Goal: Task Accomplishment & Management: Use online tool/utility

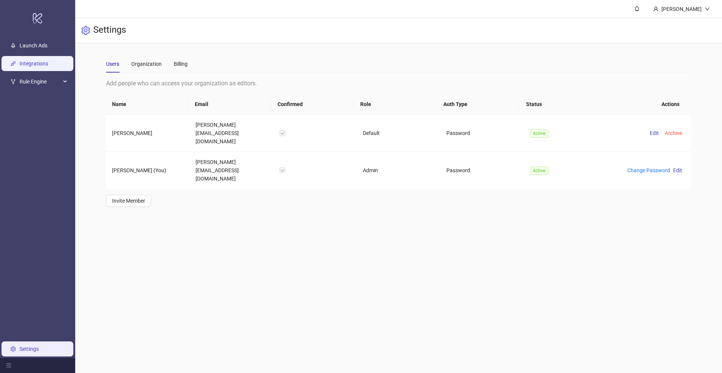
click at [20, 67] on link "Integrations" at bounding box center [34, 64] width 29 height 6
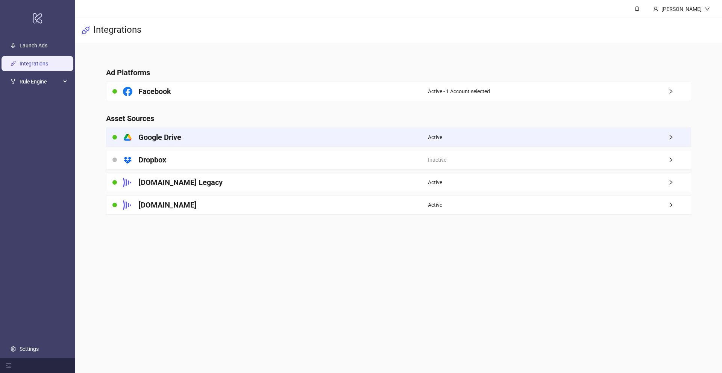
click at [176, 134] on h4 "Google Drive" at bounding box center [159, 137] width 43 height 11
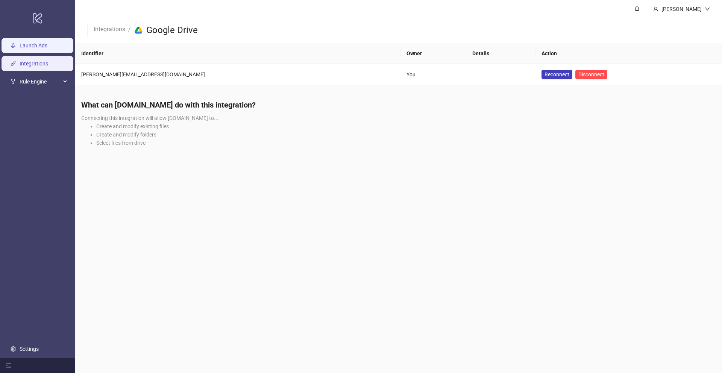
click at [24, 44] on link "Launch Ads" at bounding box center [34, 46] width 28 height 6
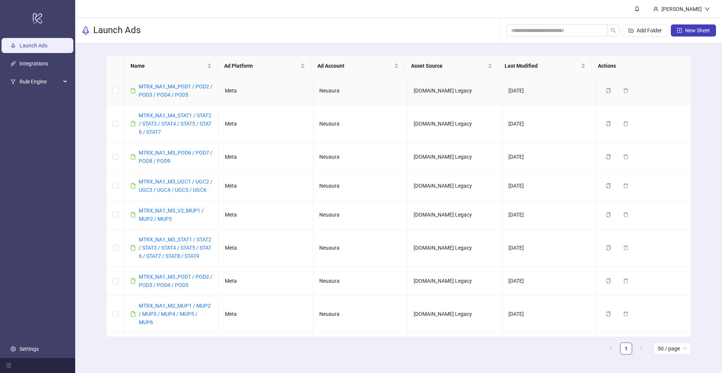
click at [169, 91] on div "MTRX_NA1_M4_POD1 / POD2 / POD3 / POD4 / POD5" at bounding box center [176, 90] width 74 height 17
click at [676, 29] on button "New Sheet" at bounding box center [693, 30] width 45 height 12
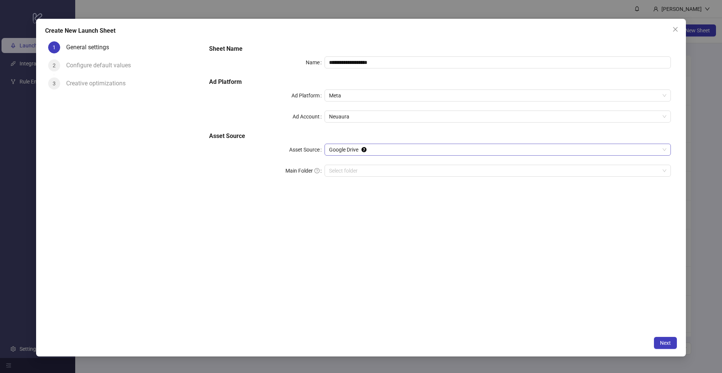
click at [379, 154] on span "Google Drive" at bounding box center [498, 149] width 338 height 11
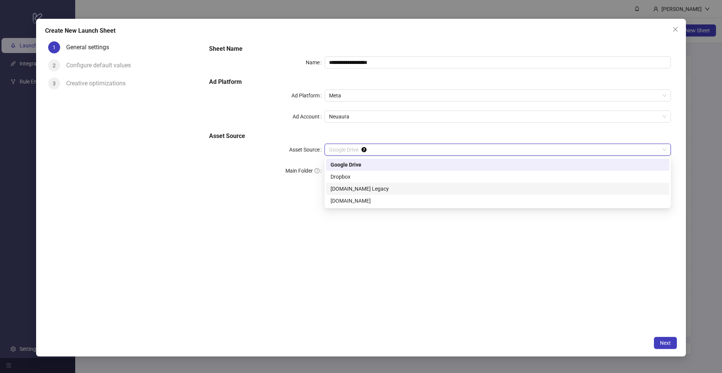
click at [376, 192] on div "[DOMAIN_NAME] Legacy" at bounding box center [498, 189] width 335 height 8
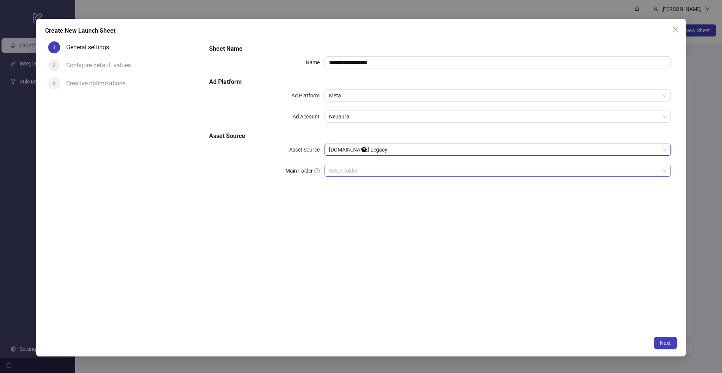
click at [414, 175] on input "search" at bounding box center [494, 170] width 331 height 11
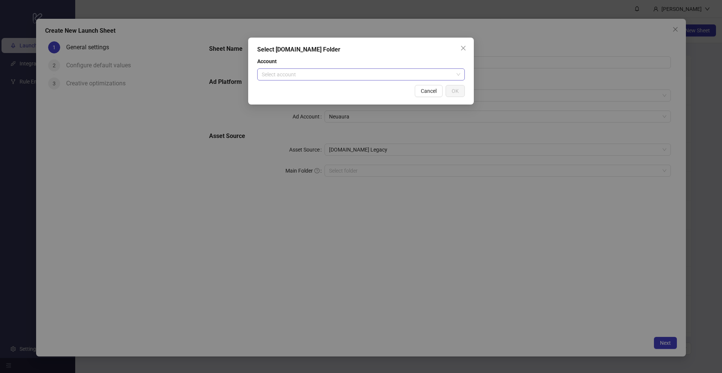
click at [357, 74] on input "search" at bounding box center [358, 74] width 192 height 11
click at [331, 91] on div "Mtrx Media" at bounding box center [361, 89] width 196 height 8
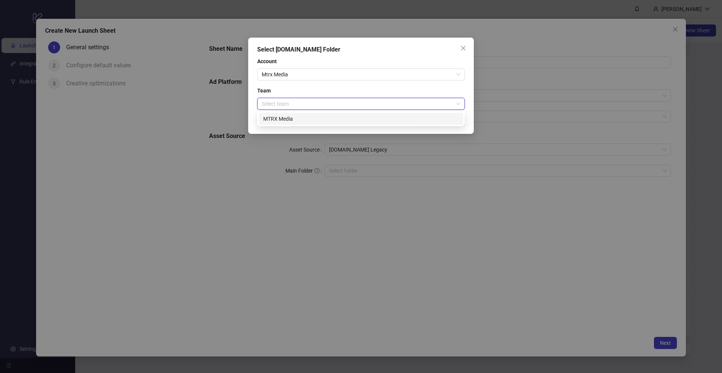
click at [339, 104] on input "search" at bounding box center [358, 103] width 192 height 11
click at [343, 119] on div "MTRX Media" at bounding box center [361, 119] width 196 height 8
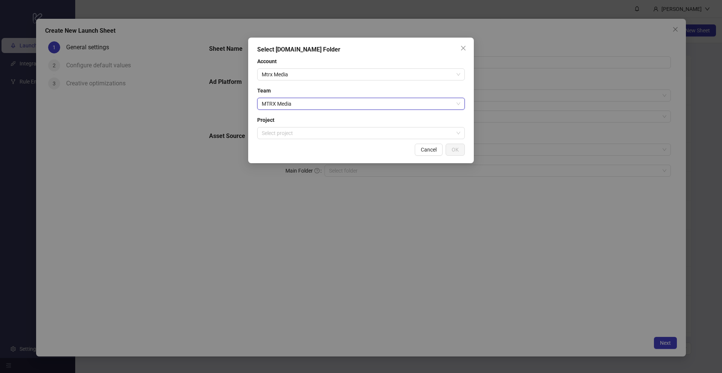
click at [320, 139] on div "Select [DOMAIN_NAME] Folder Account Mtrx Media Team MTRX Media MTRX Media Proje…" at bounding box center [361, 101] width 226 height 126
click at [324, 135] on input "search" at bounding box center [358, 133] width 192 height 11
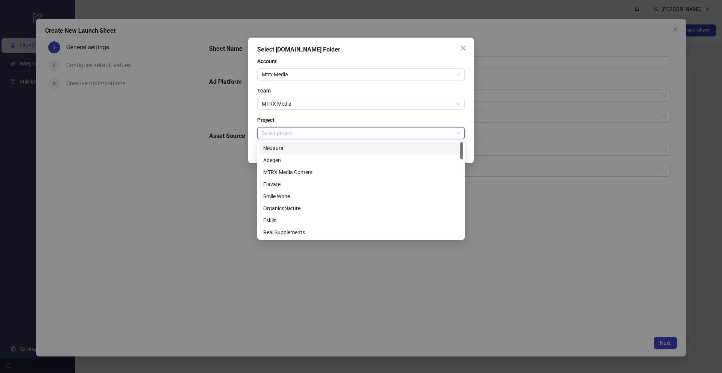
click at [294, 152] on div "Neuaura" at bounding box center [361, 148] width 196 height 8
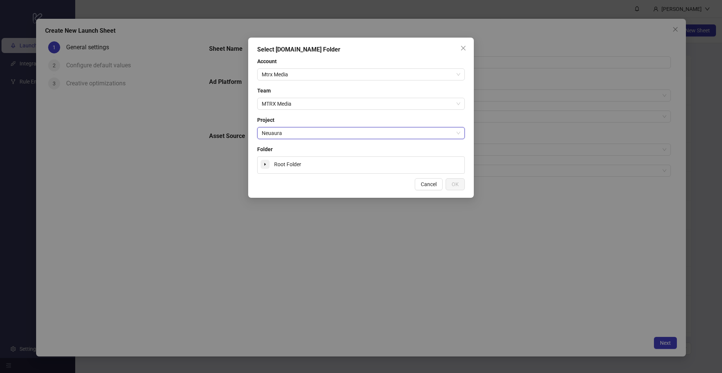
click at [266, 167] on span at bounding box center [265, 164] width 9 height 9
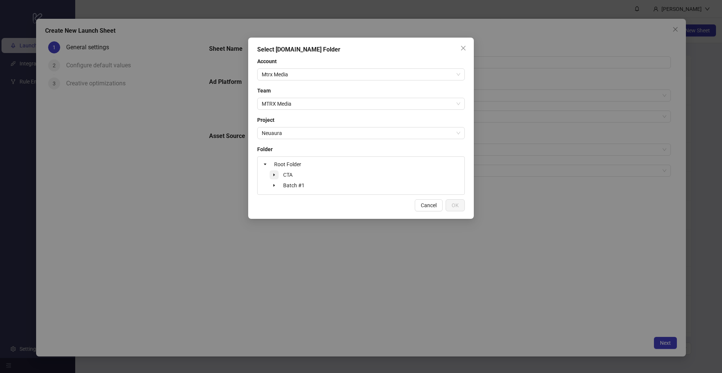
click at [277, 176] on span at bounding box center [274, 174] width 9 height 9
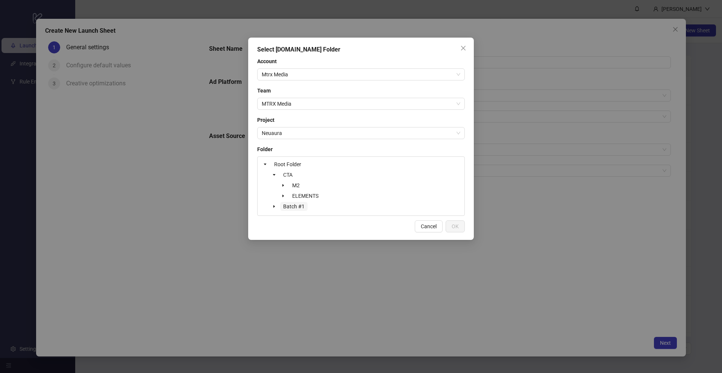
click at [288, 206] on span "Batch #1" at bounding box center [293, 207] width 21 height 6
click at [297, 208] on span "Batch #1" at bounding box center [293, 207] width 21 height 6
click at [274, 205] on icon "caret-down" at bounding box center [274, 207] width 4 height 4
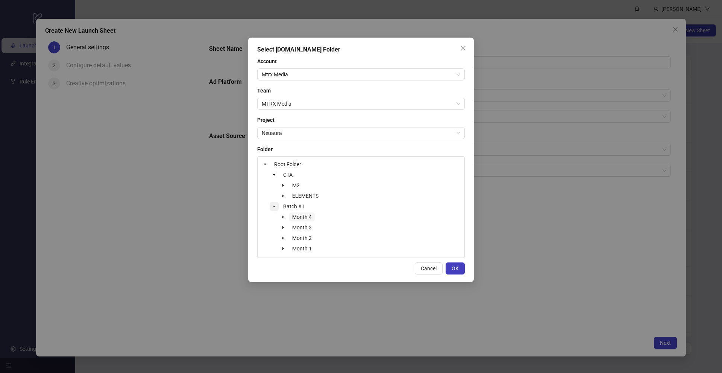
click at [307, 216] on span "Month 4" at bounding box center [302, 217] width 20 height 6
click at [455, 271] on span "OK" at bounding box center [455, 269] width 7 height 6
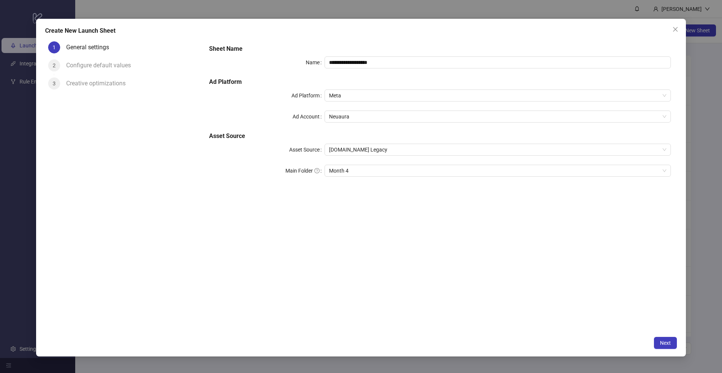
click at [650, 339] on div "Next" at bounding box center [361, 343] width 632 height 12
click at [659, 339] on button "Next" at bounding box center [665, 343] width 23 height 12
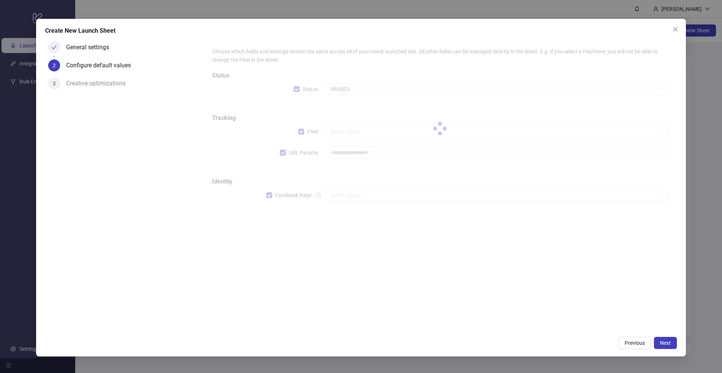
type input "**********"
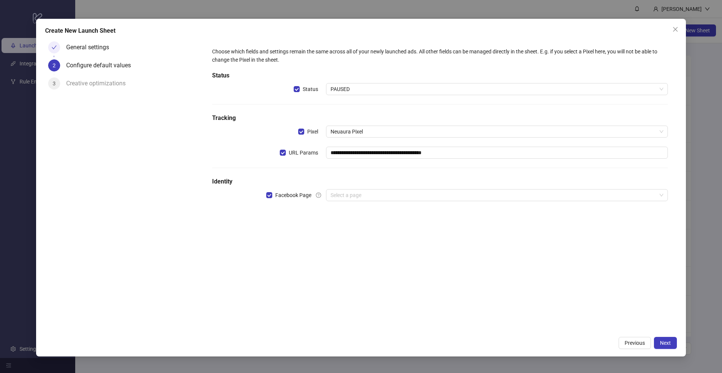
click at [377, 203] on div "**********" at bounding box center [440, 128] width 462 height 169
click at [379, 198] on input "search" at bounding box center [494, 195] width 326 height 11
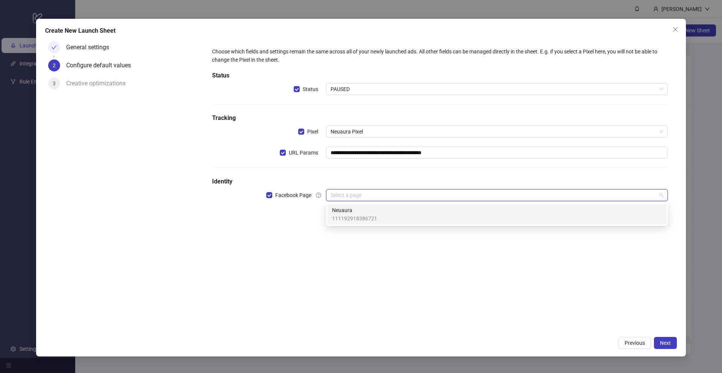
click at [385, 213] on div "Neuaura 111192918386721" at bounding box center [497, 214] width 330 height 17
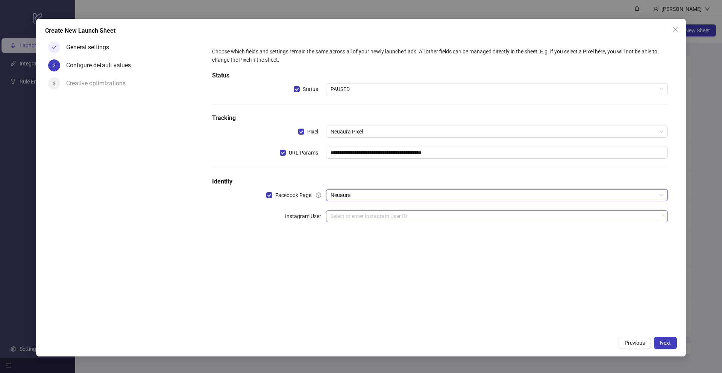
click at [361, 216] on input "search" at bounding box center [494, 216] width 326 height 11
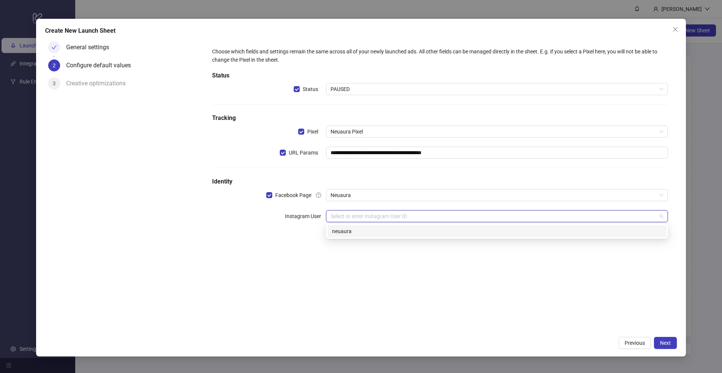
click at [431, 234] on div "neuaura" at bounding box center [497, 231] width 330 height 8
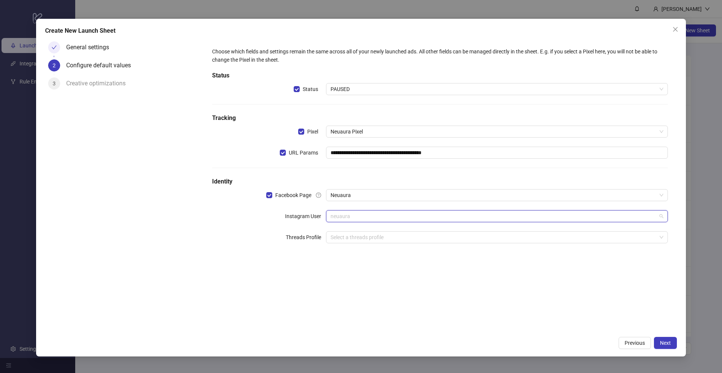
drag, startPoint x: 399, startPoint y: 222, endPoint x: 399, endPoint y: 234, distance: 12.0
click at [400, 223] on div "**********" at bounding box center [440, 149] width 462 height 211
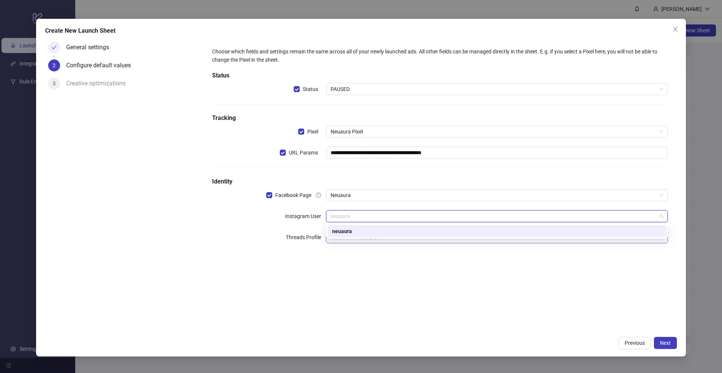
click at [395, 237] on div "neuaura" at bounding box center [497, 231] width 339 height 12
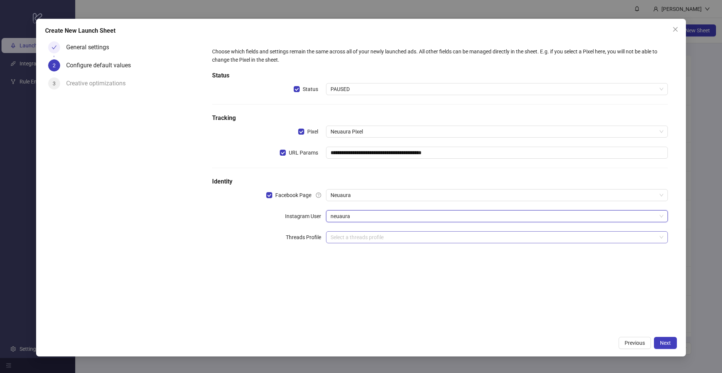
click at [383, 236] on input "search" at bounding box center [494, 237] width 326 height 11
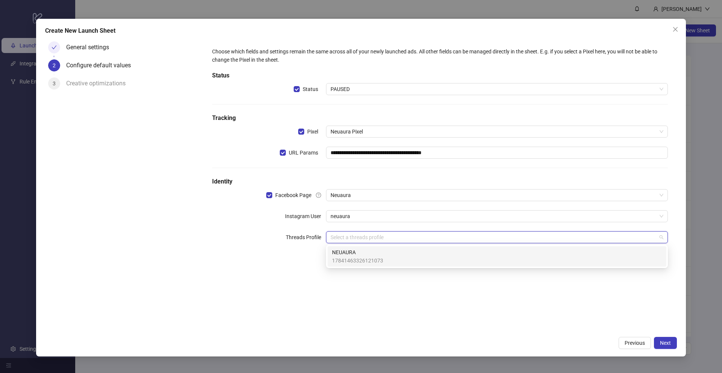
click at [381, 245] on div "17841463326121073 NEUAURA 17841463326121073" at bounding box center [497, 256] width 342 height 23
click at [405, 256] on div "NEUAURA 17841463326121073" at bounding box center [497, 256] width 330 height 17
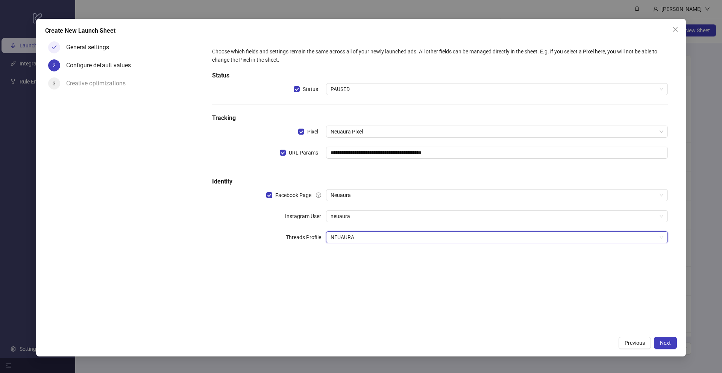
click at [651, 347] on div "Previous Next" at bounding box center [361, 343] width 632 height 12
click at [660, 344] on button "Next" at bounding box center [665, 343] width 23 height 12
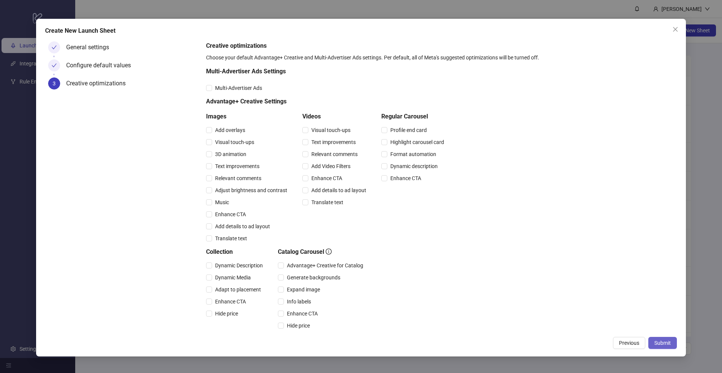
click at [660, 340] on button "Submit" at bounding box center [663, 343] width 29 height 12
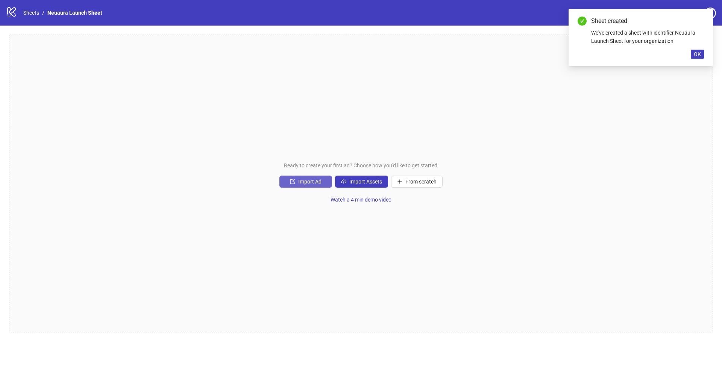
click at [325, 183] on button "Import Ad" at bounding box center [306, 182] width 53 height 12
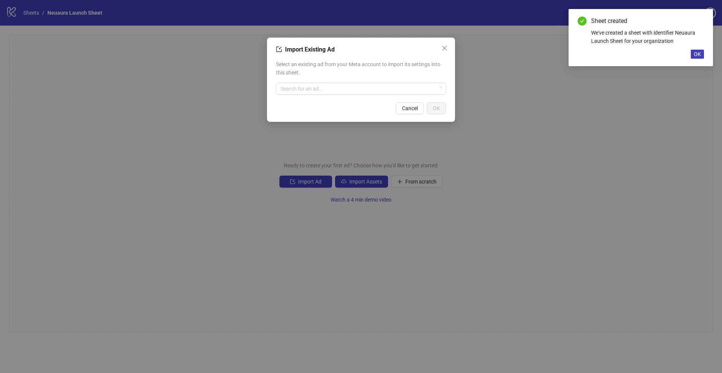
click at [408, 168] on div "Import Existing Ad Select an existing ad from your Meta account to import its s…" at bounding box center [361, 186] width 722 height 373
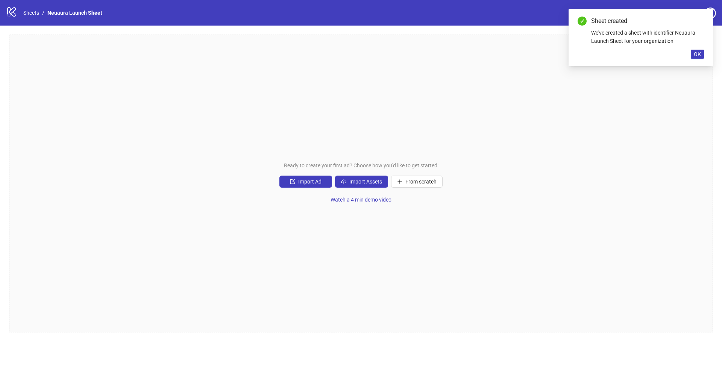
click at [380, 189] on div "Ready to create your first ad? Choose how you'd like to get started: Import Ad …" at bounding box center [361, 184] width 704 height 298
click at [379, 178] on button "Import Assets" at bounding box center [361, 182] width 53 height 12
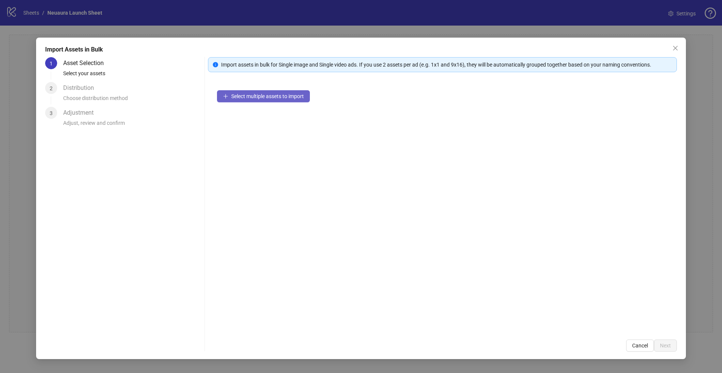
click at [231, 93] on span "Select multiple assets to import" at bounding box center [267, 96] width 73 height 6
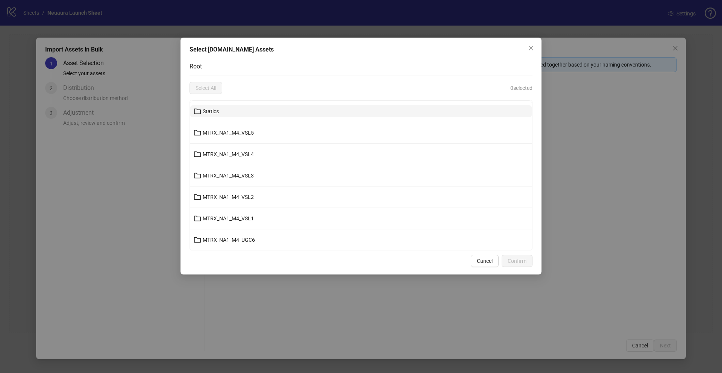
click at [241, 117] on button "Statics" at bounding box center [361, 111] width 342 height 12
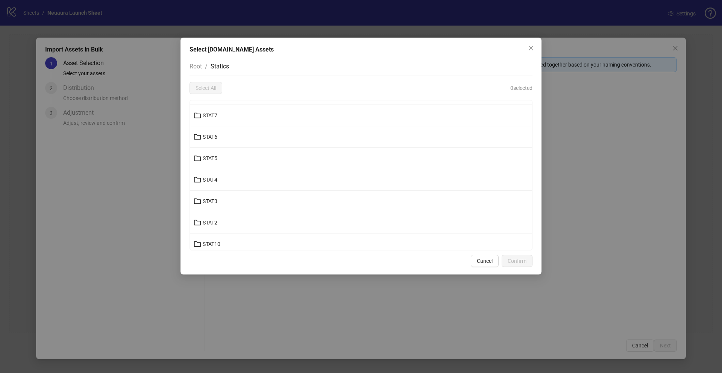
scroll to position [65, 0]
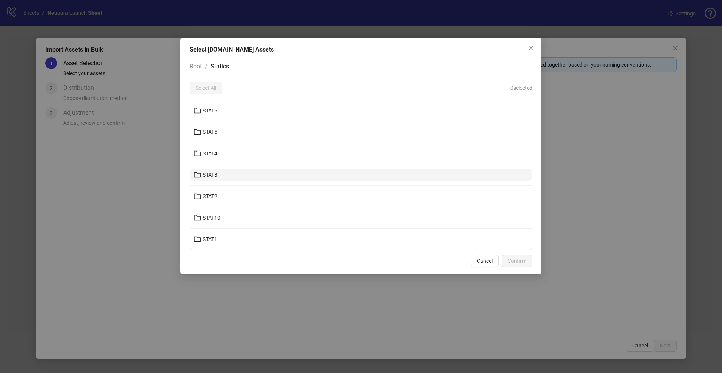
click at [271, 170] on button "STAT3" at bounding box center [361, 175] width 342 height 12
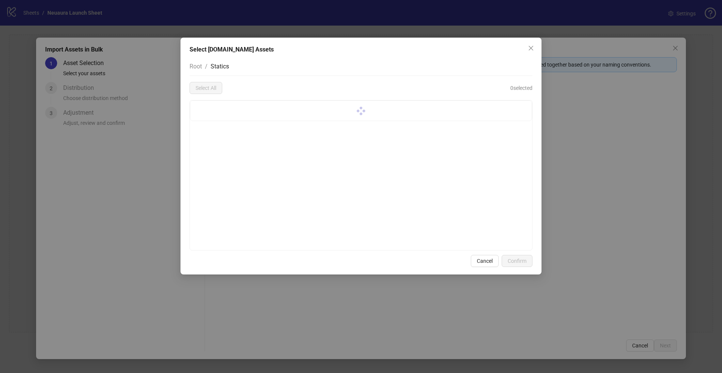
scroll to position [0, 0]
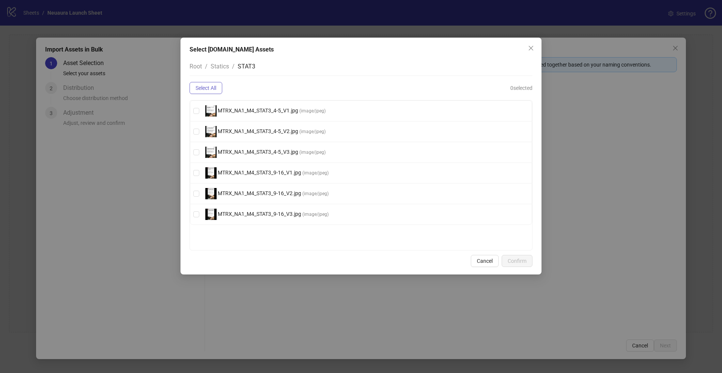
click at [210, 93] on button "Select All" at bounding box center [206, 88] width 33 height 12
click at [528, 260] on button "Confirm" at bounding box center [517, 261] width 31 height 12
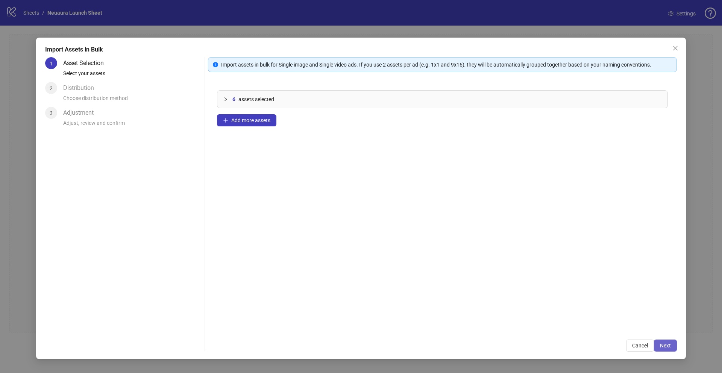
click at [672, 350] on button "Next" at bounding box center [665, 346] width 23 height 12
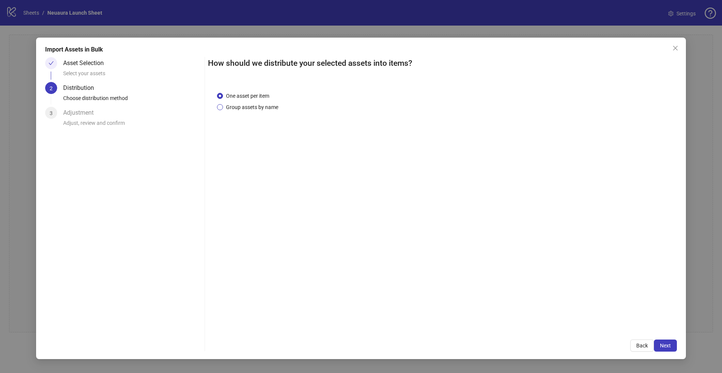
click at [231, 110] on span "Group assets by name" at bounding box center [252, 107] width 58 height 8
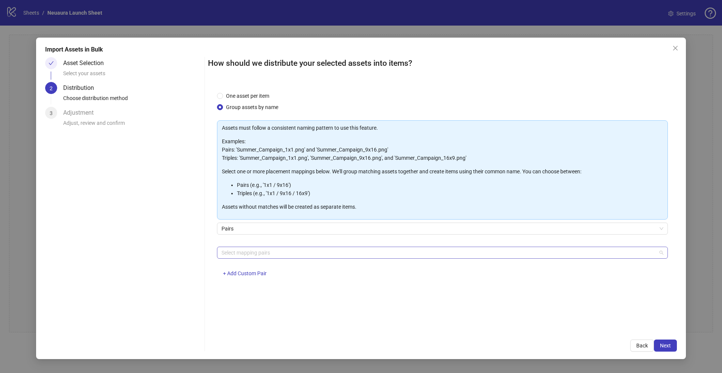
click at [353, 250] on div at bounding box center [439, 253] width 440 height 11
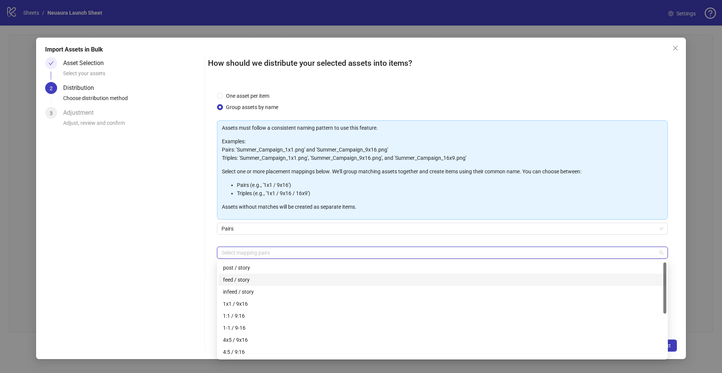
scroll to position [14, 0]
click at [248, 312] on div "1-1 / 9-16" at bounding box center [442, 314] width 439 height 8
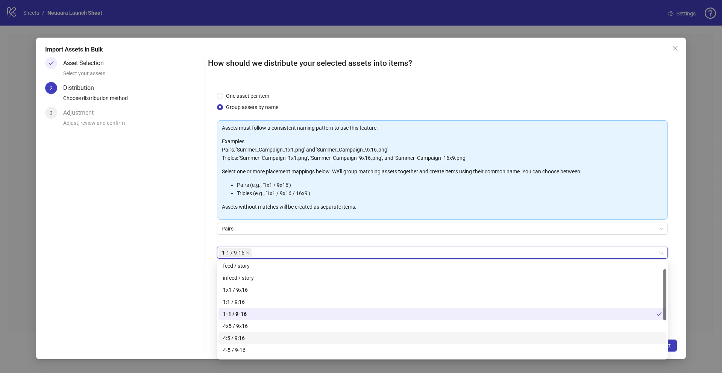
scroll to position [28, 0]
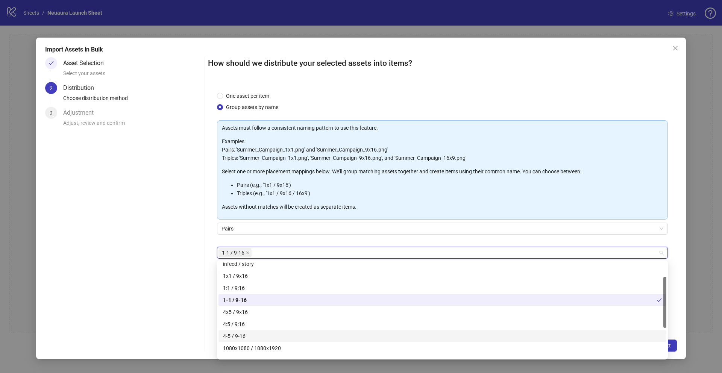
click at [254, 336] on div "4-5 / 9-16" at bounding box center [442, 336] width 439 height 8
click at [246, 253] on icon "close" at bounding box center [248, 253] width 4 height 4
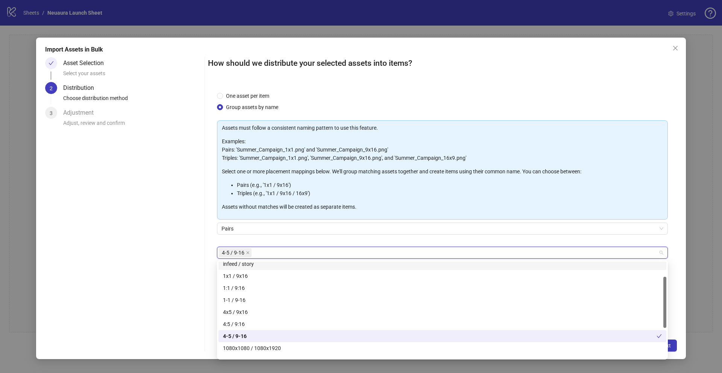
click at [183, 242] on div "Asset Selection Select your assets 2 Distribution Choose distribution method 3 …" at bounding box center [123, 204] width 157 height 295
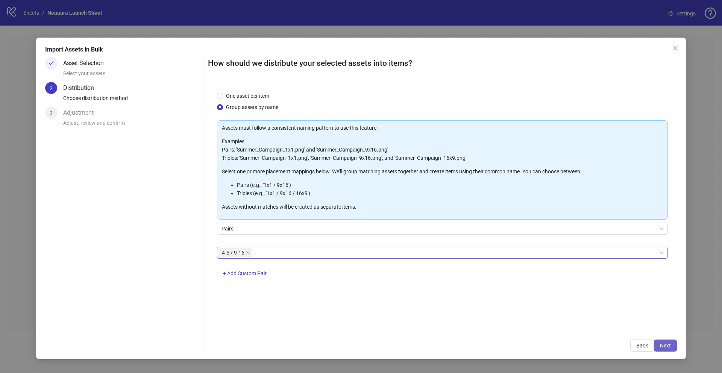
click at [662, 348] on span "Next" at bounding box center [665, 346] width 11 height 6
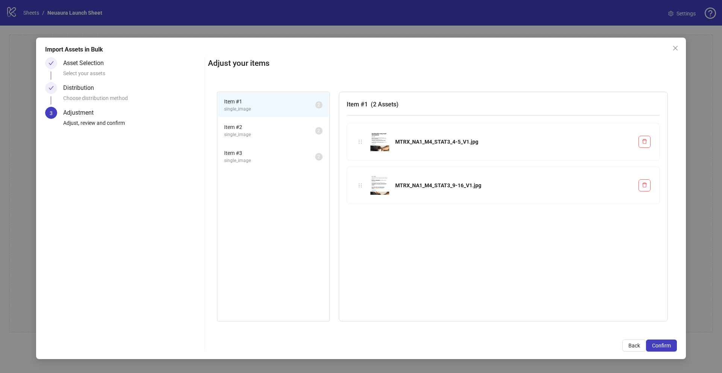
click at [249, 121] on li "Item # 2 single_image 2" at bounding box center [273, 131] width 111 height 24
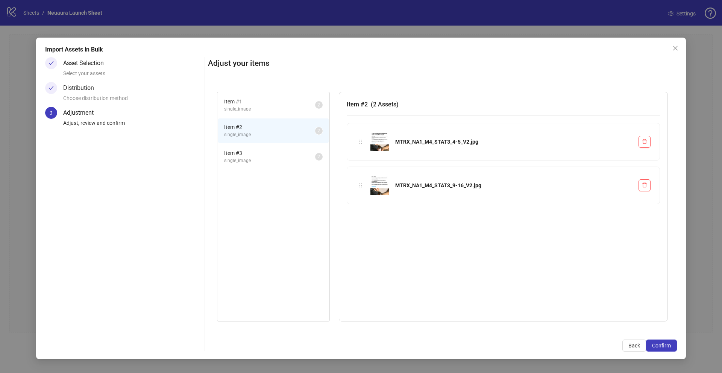
click at [444, 172] on div "MTRX_NA1_M4_STAT3_9-16_V2.jpg" at bounding box center [503, 185] width 313 height 37
click at [271, 163] on span "single_image" at bounding box center [269, 160] width 91 height 7
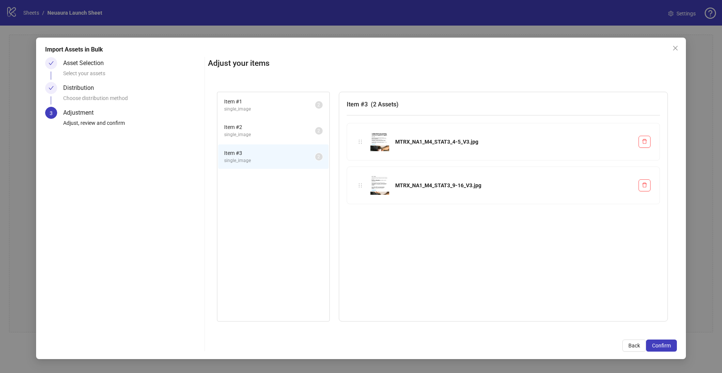
click at [260, 131] on span "Item # 2" at bounding box center [269, 127] width 91 height 8
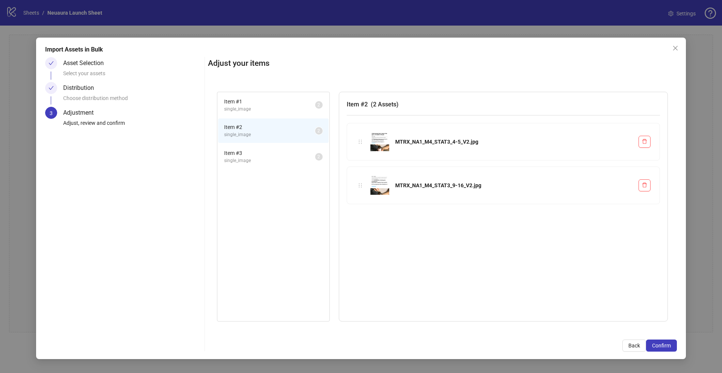
click at [264, 111] on span "single_image" at bounding box center [269, 109] width 91 height 7
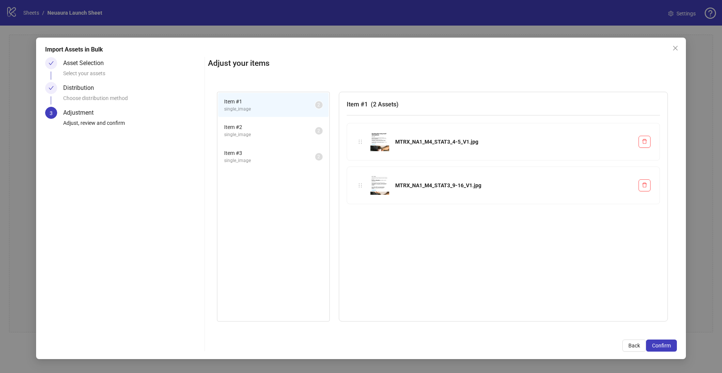
click at [261, 138] on li "Item # 2 single_image 2" at bounding box center [273, 131] width 111 height 24
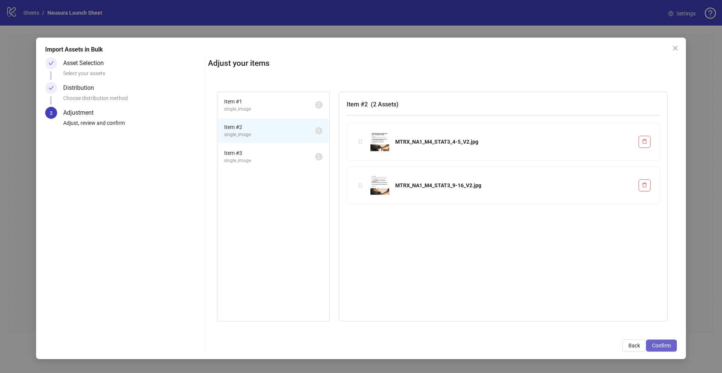
click at [670, 346] on span "Confirm" at bounding box center [661, 346] width 19 height 6
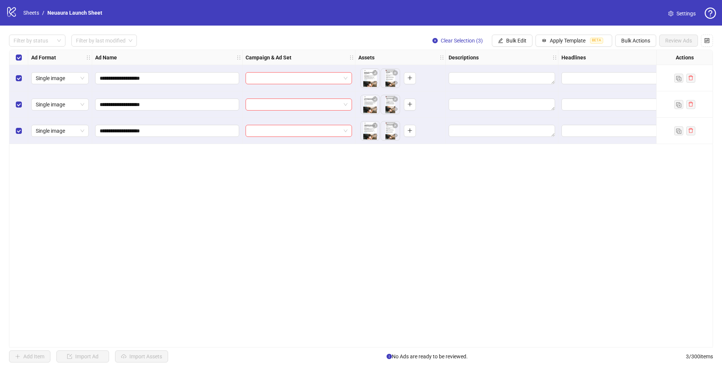
click at [277, 70] on div at bounding box center [299, 78] width 113 height 26
click at [284, 75] on input "search" at bounding box center [295, 78] width 91 height 11
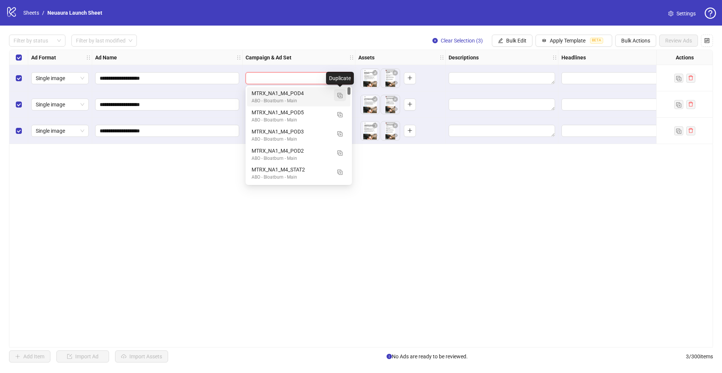
click at [339, 96] on img "button" at bounding box center [340, 95] width 5 height 5
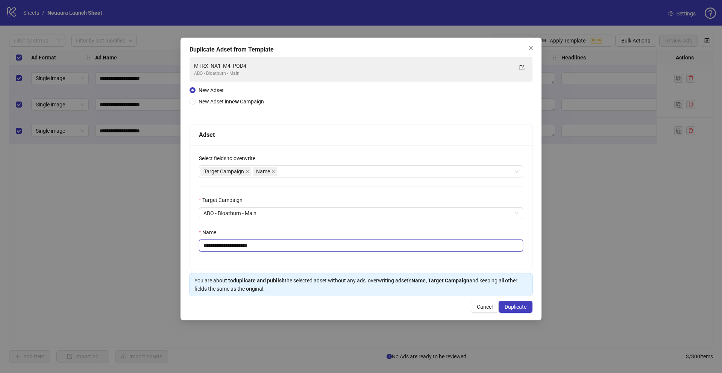
click at [297, 245] on input "**********" at bounding box center [361, 246] width 324 height 12
drag, startPoint x: 289, startPoint y: 245, endPoint x: 227, endPoint y: 243, distance: 61.4
click at [227, 243] on input "**********" at bounding box center [361, 246] width 324 height 12
click at [531, 48] on icon "close" at bounding box center [531, 48] width 5 height 5
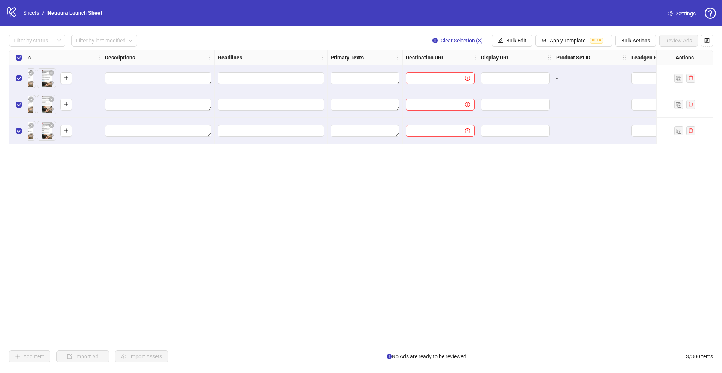
scroll to position [0, 344]
